Goal: Information Seeking & Learning: Check status

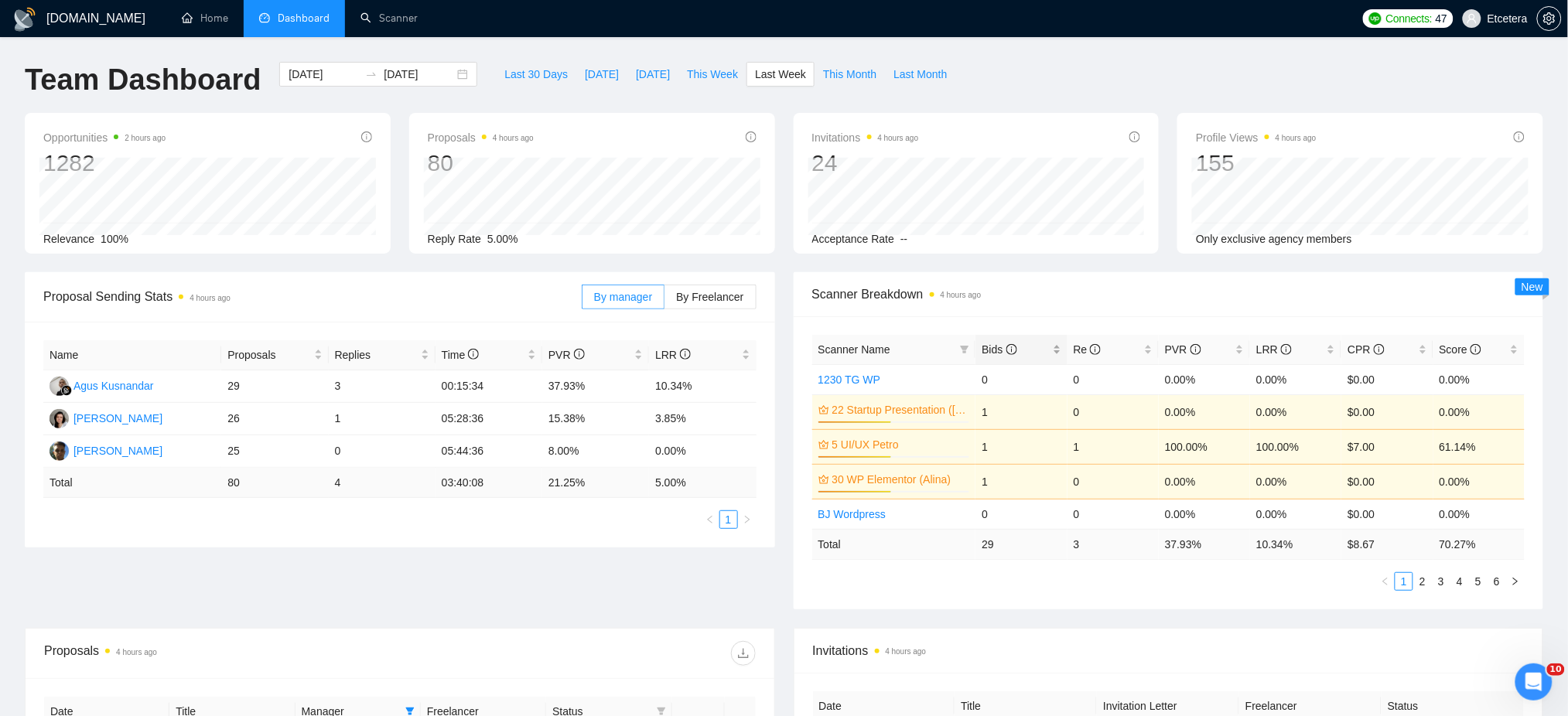
click at [1057, 347] on div "Bids" at bounding box center [1020, 350] width 78 height 17
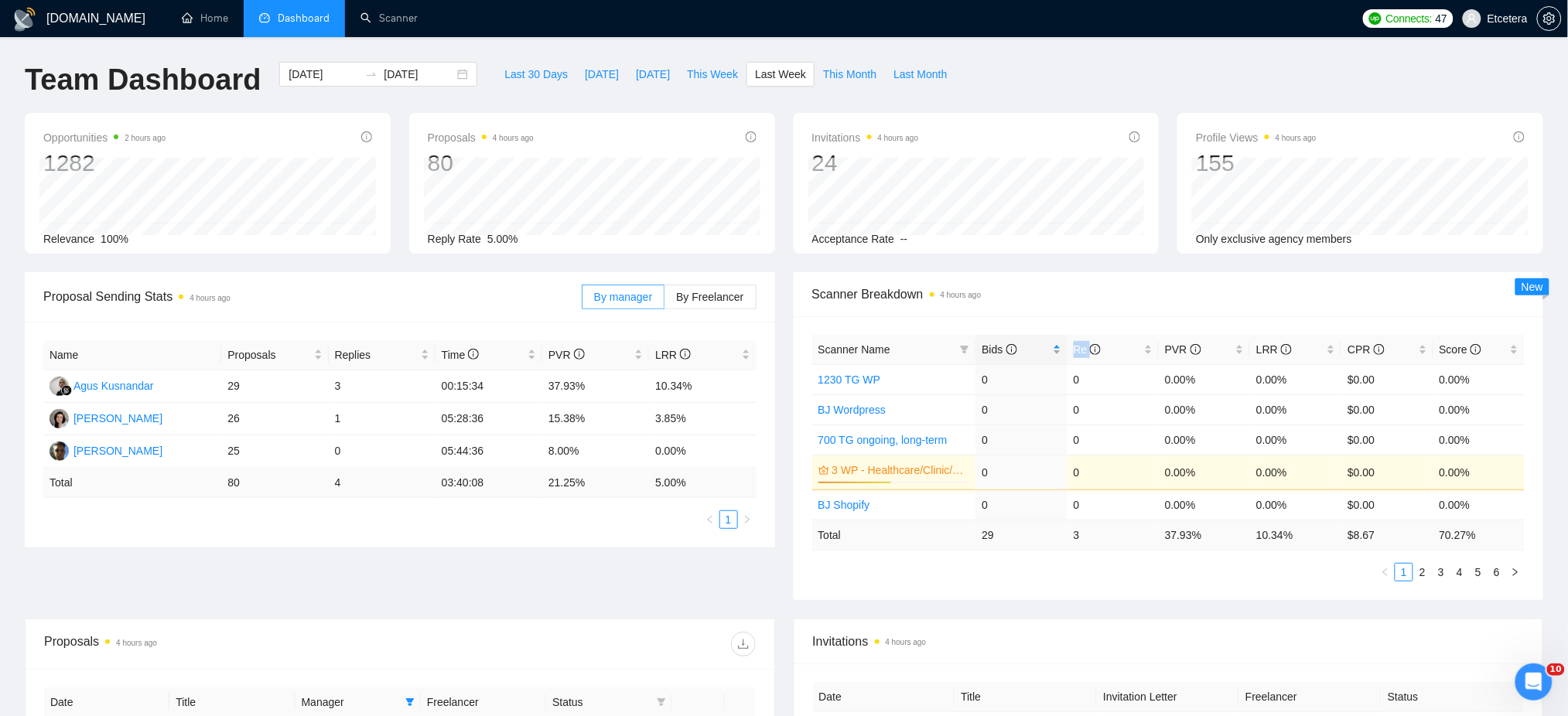
click at [1057, 347] on div "Bids" at bounding box center [1020, 350] width 78 height 17
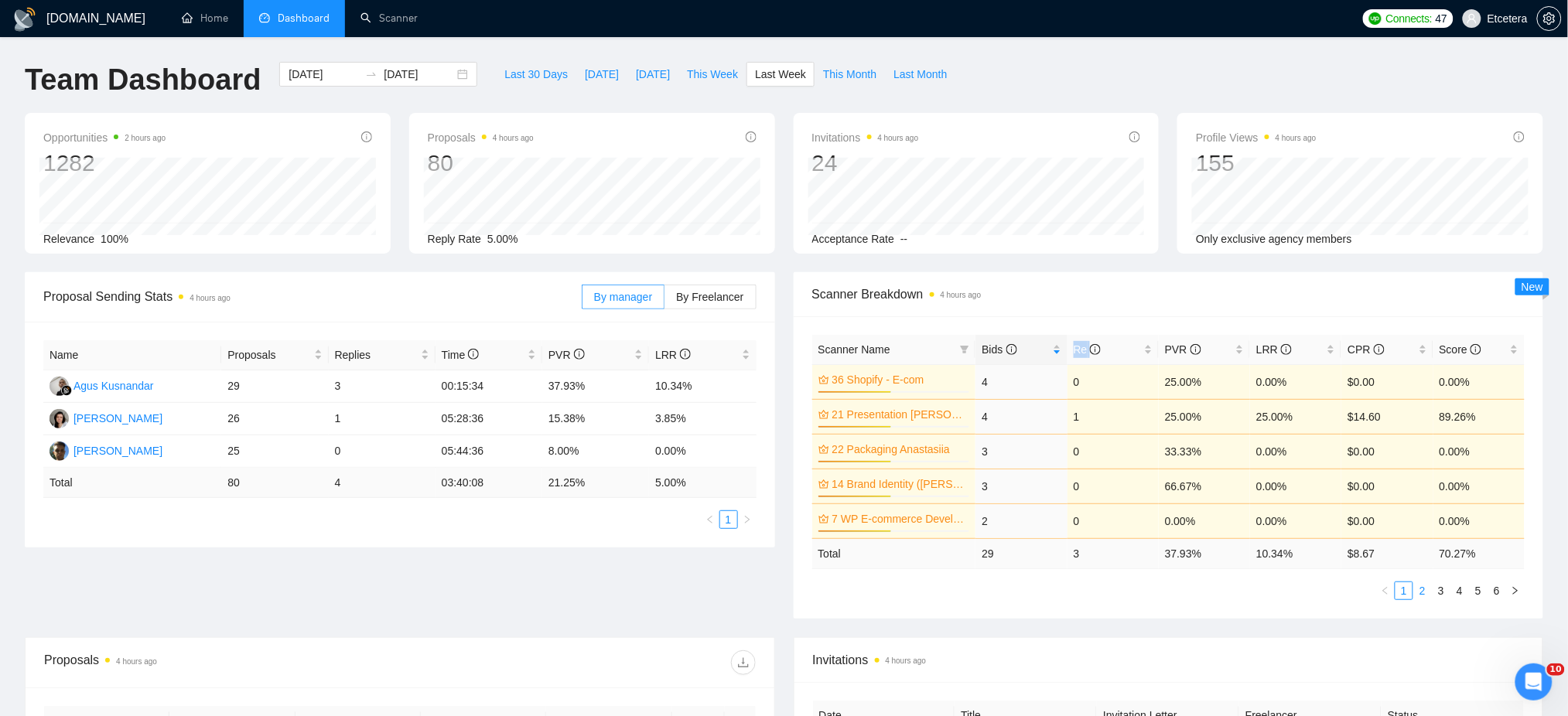
click at [1423, 590] on link "2" at bounding box center [1422, 591] width 17 height 17
click at [1443, 591] on link "3" at bounding box center [1441, 591] width 17 height 17
click at [1402, 592] on link "1" at bounding box center [1403, 591] width 17 height 17
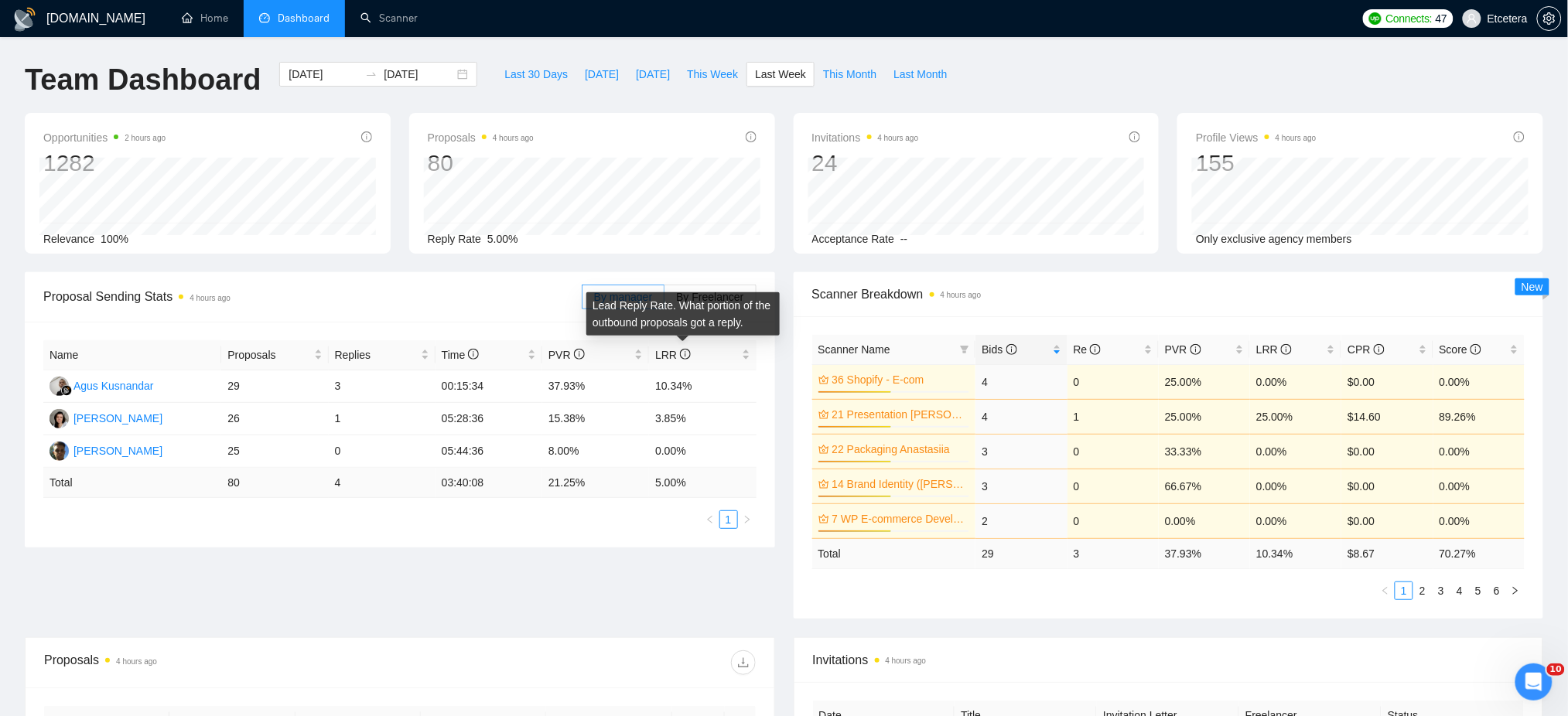
click at [711, 295] on div "Lead Reply Rate. What portion of the outbound proposals got a reply." at bounding box center [683, 314] width 193 height 44
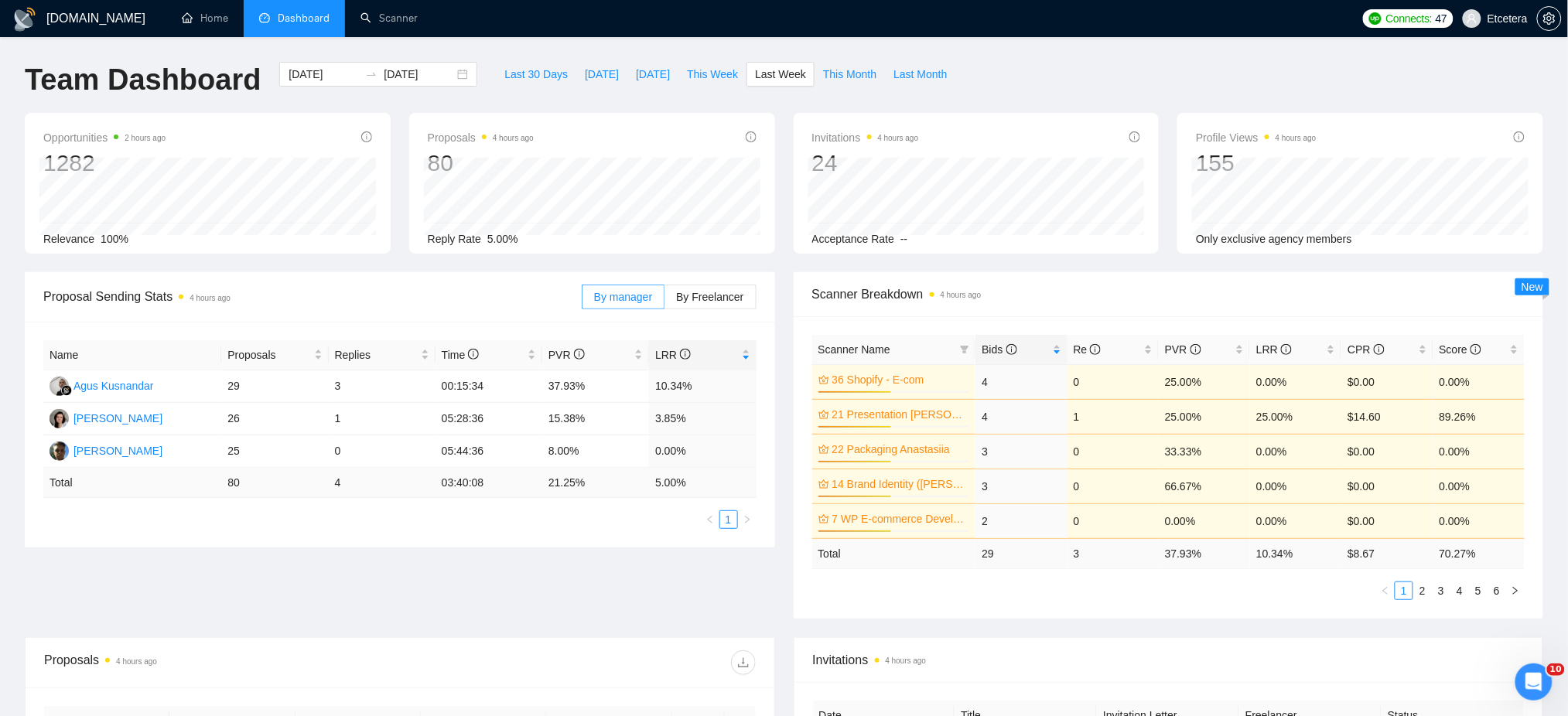
click at [706, 273] on div "By manager By Freelancer" at bounding box center [669, 297] width 175 height 49
click at [710, 300] on span "By Freelancer" at bounding box center [709, 296] width 67 height 12
click at [664, 301] on input "By Freelancer" at bounding box center [664, 301] width 0 height 0
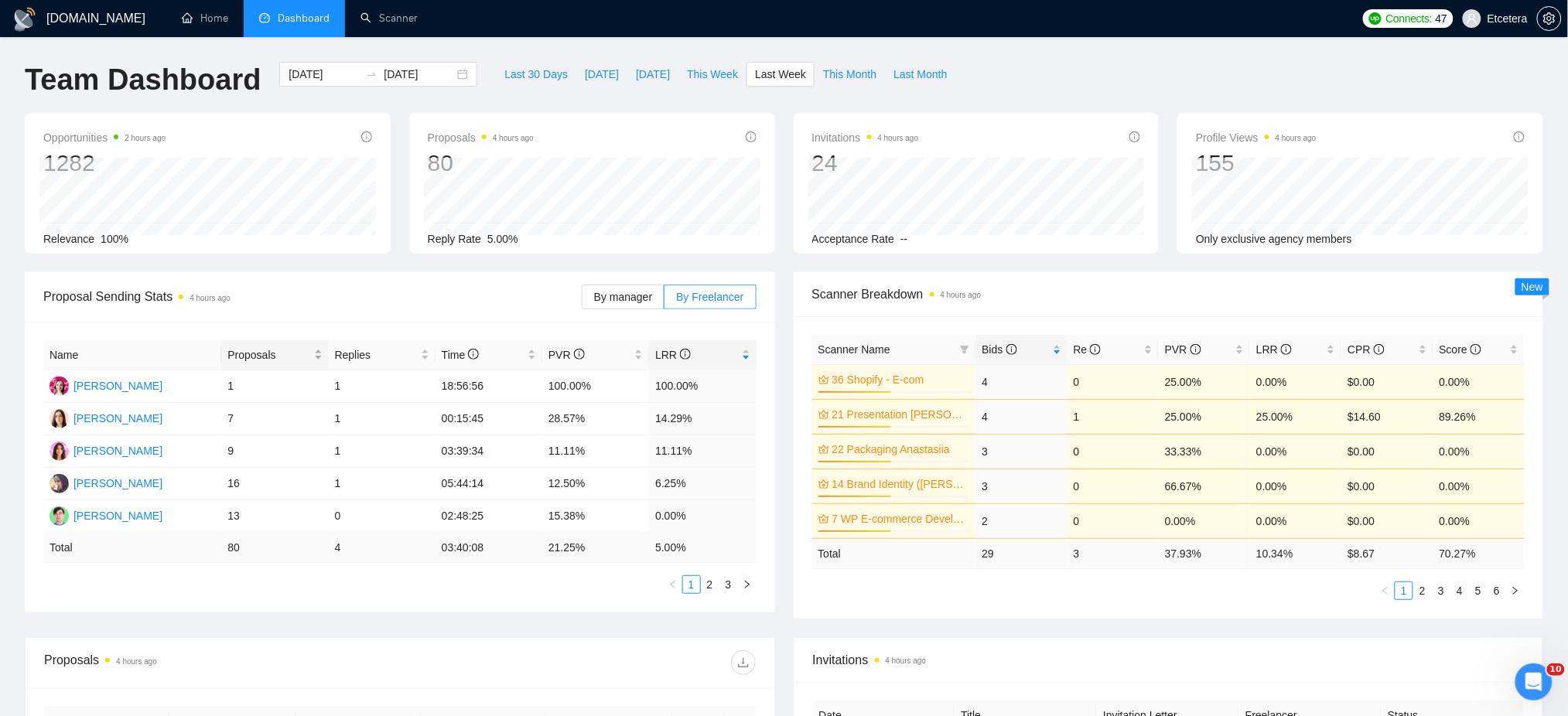
click at [314, 350] on div "Proposals" at bounding box center [274, 355] width 95 height 17
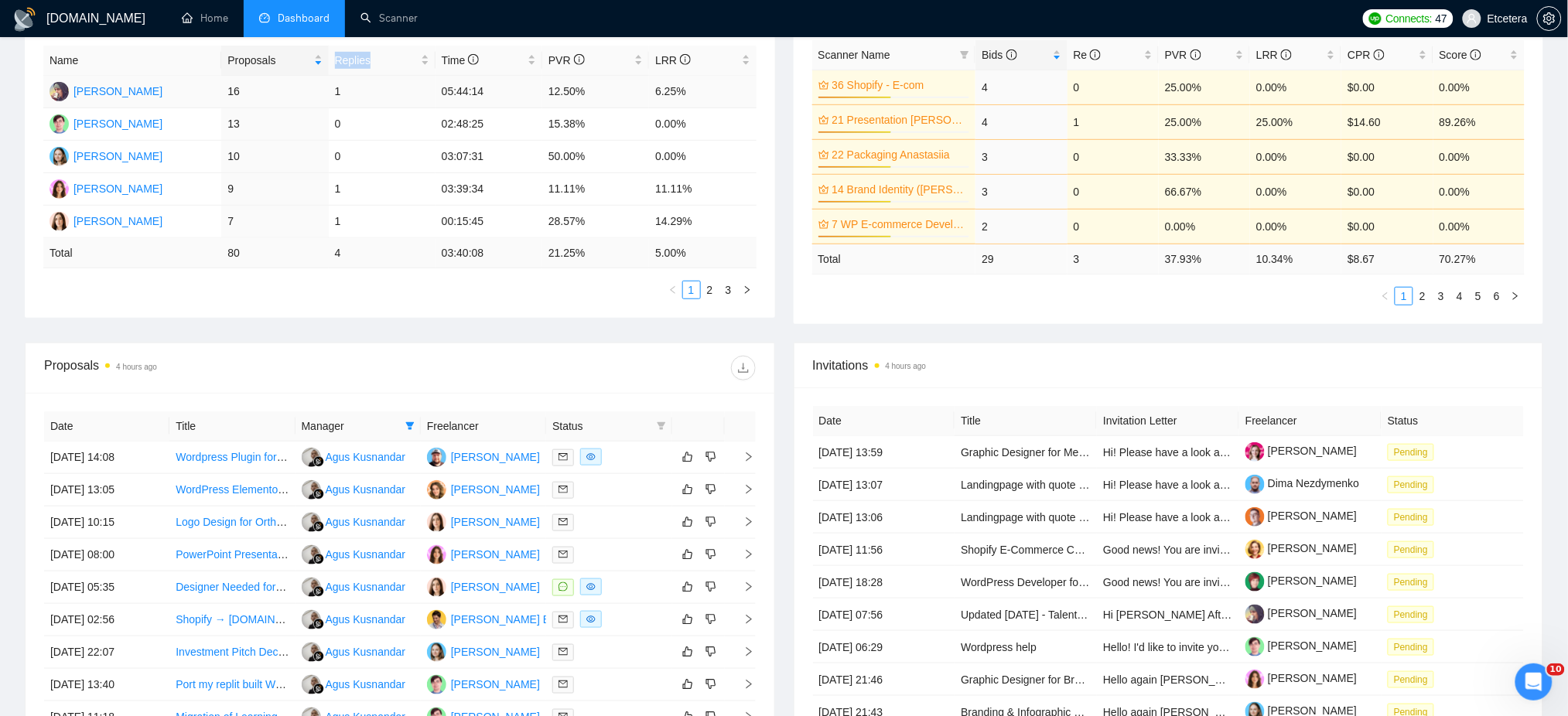
scroll to position [515, 0]
